Goal: Find specific page/section: Find specific page/section

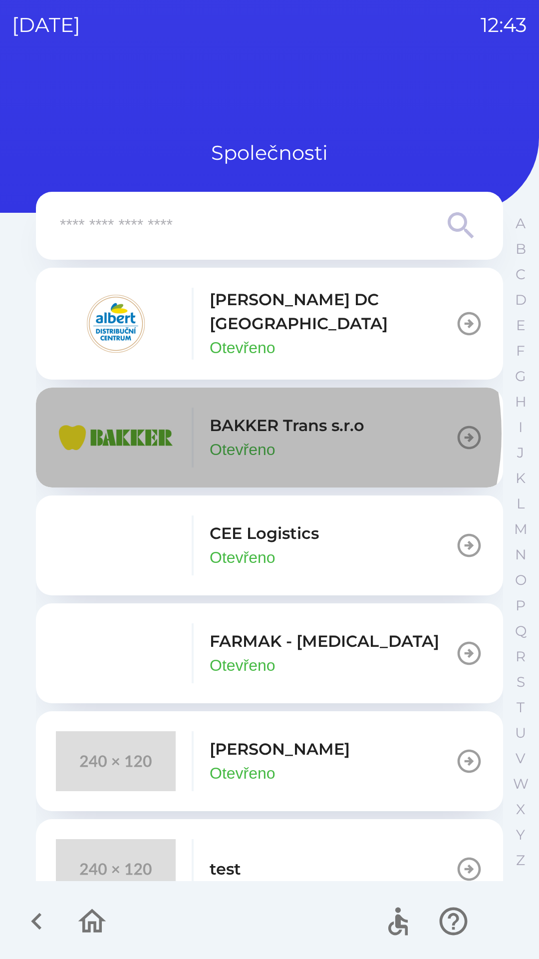
click at [238, 422] on p "BAKKER Trans s.r.o" at bounding box center [287, 426] width 155 height 24
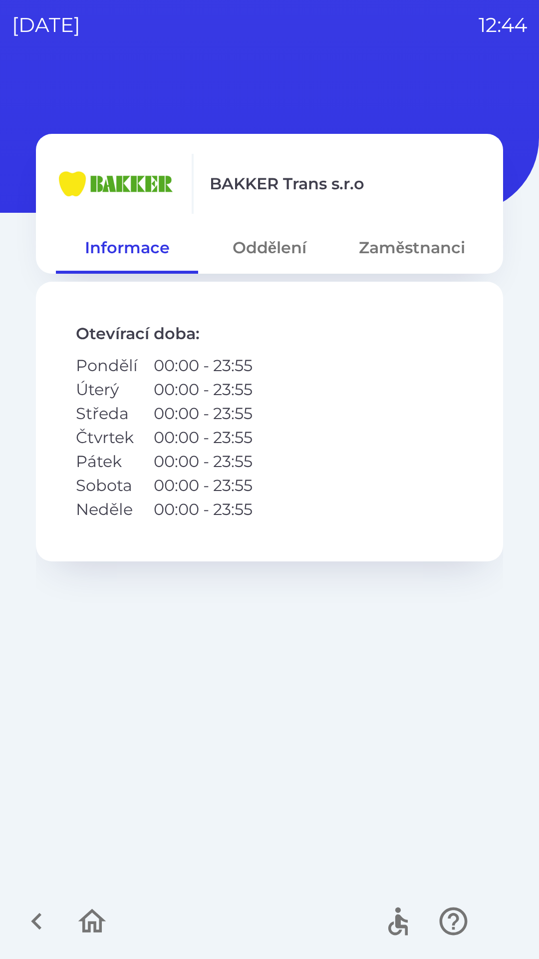
click at [255, 242] on button "Oddělení" at bounding box center [269, 248] width 142 height 36
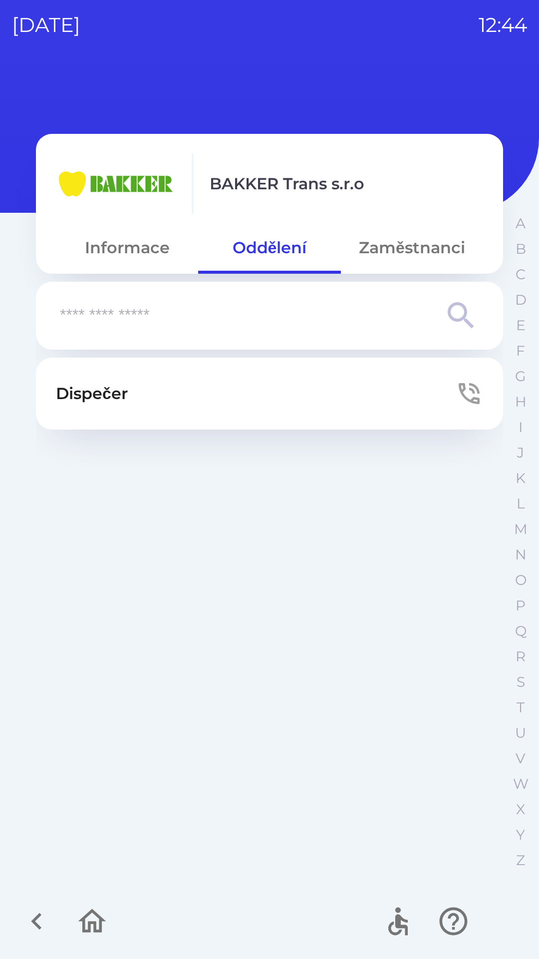
click at [68, 404] on p "Dispečer" at bounding box center [92, 394] width 72 height 24
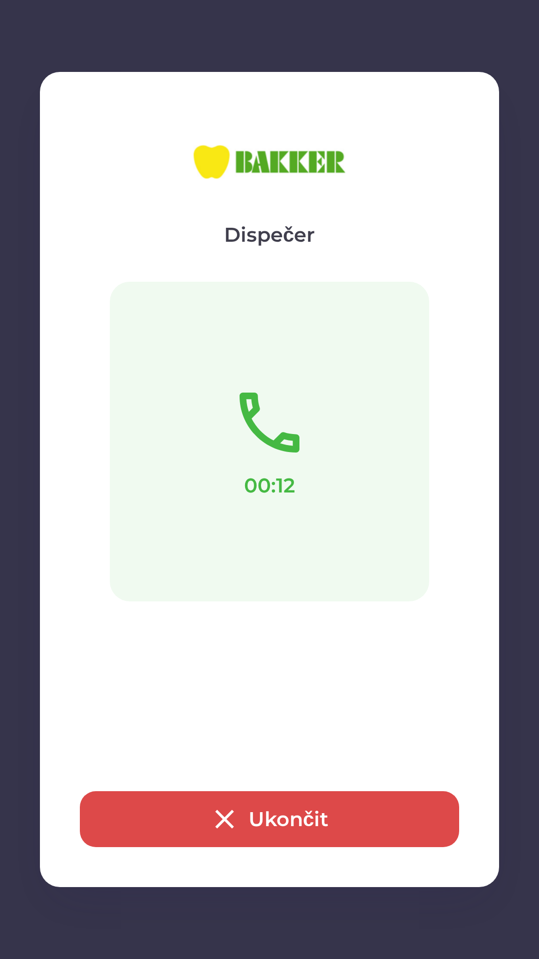
click at [258, 817] on button "Ukončit" at bounding box center [270, 819] width 380 height 56
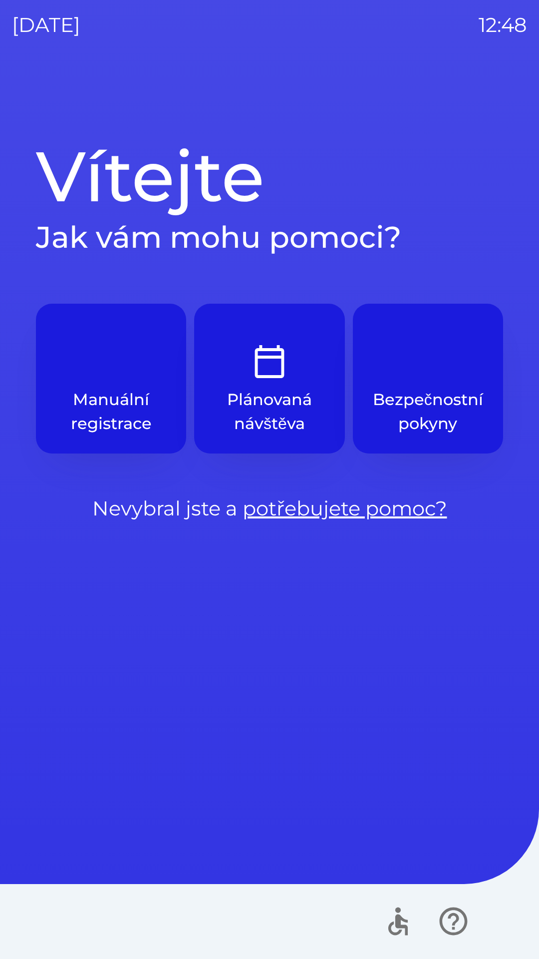
click at [100, 410] on p "Manuální registrace" at bounding box center [111, 412] width 102 height 48
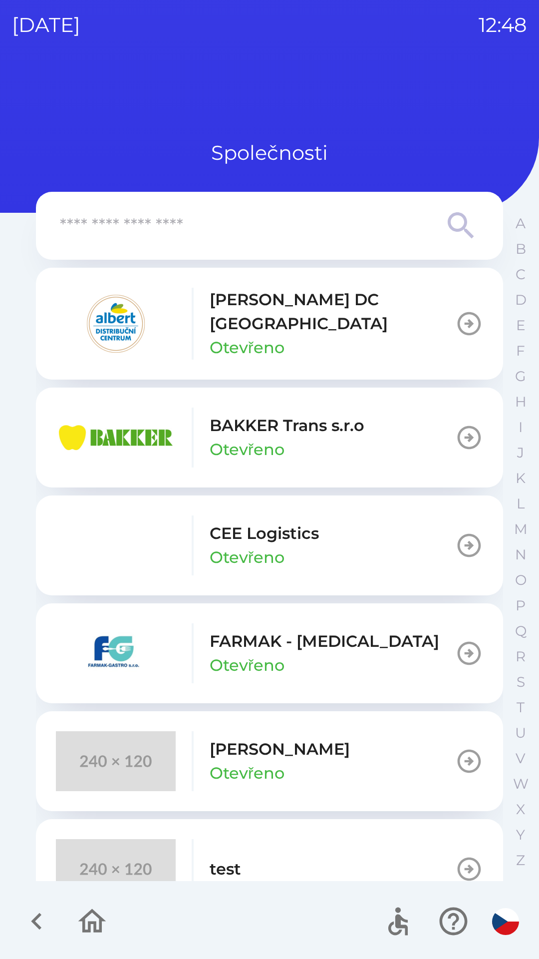
click at [229, 545] on p "Otevřeno" at bounding box center [247, 557] width 75 height 24
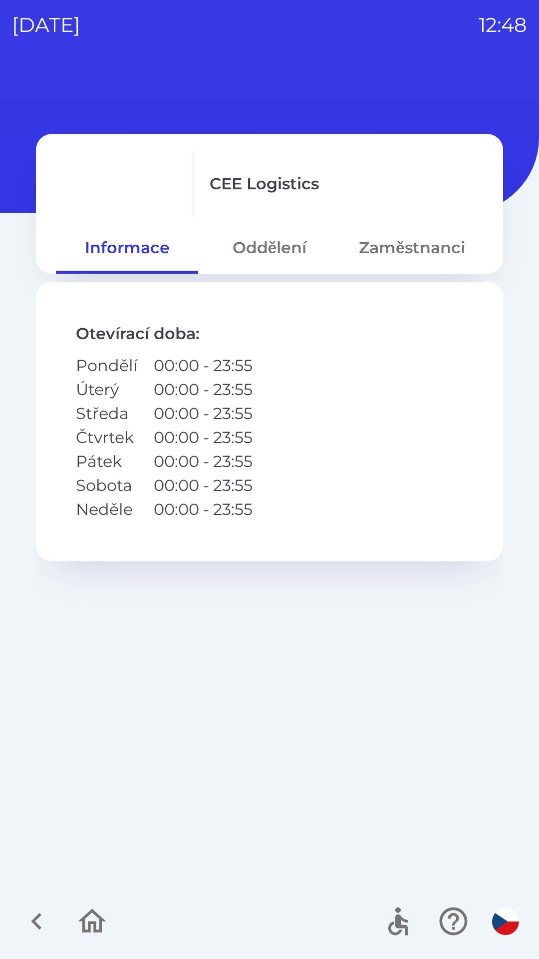
click at [265, 251] on button "Oddělení" at bounding box center [269, 248] width 142 height 36
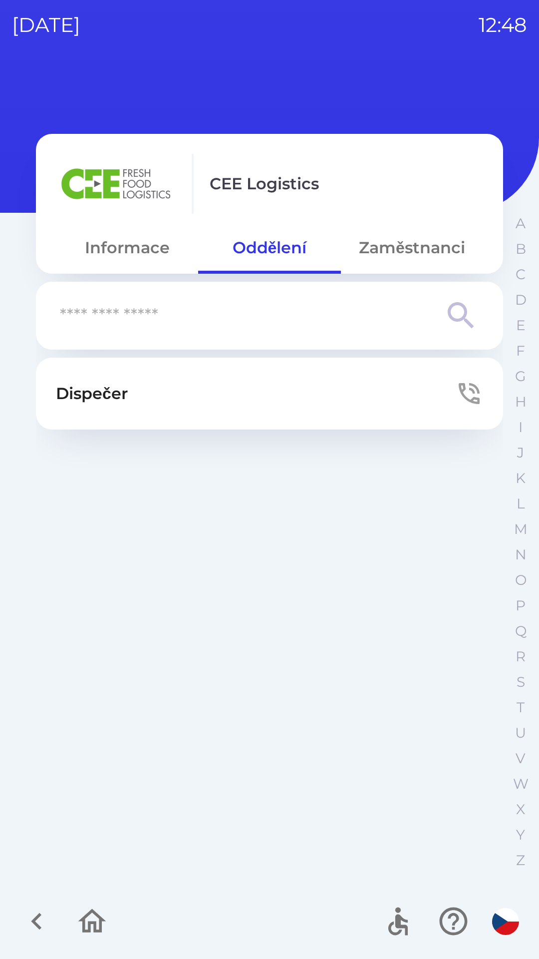
click at [90, 392] on p "Dispečer" at bounding box center [92, 394] width 72 height 24
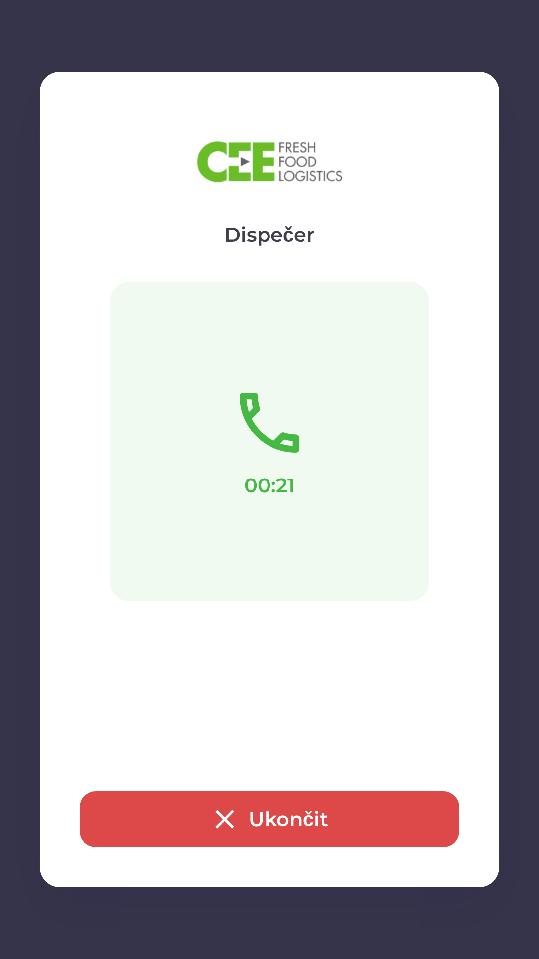
click at [151, 804] on button "Ukončit" at bounding box center [270, 819] width 380 height 56
